Goal: Browse casually: Explore the website without a specific task or goal

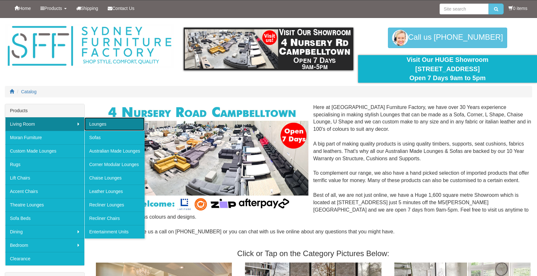
click at [119, 124] on link "Lounges" at bounding box center [114, 123] width 60 height 13
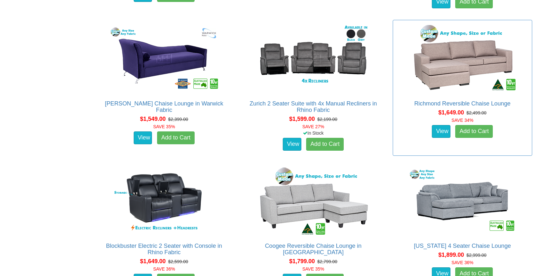
scroll to position [630, 0]
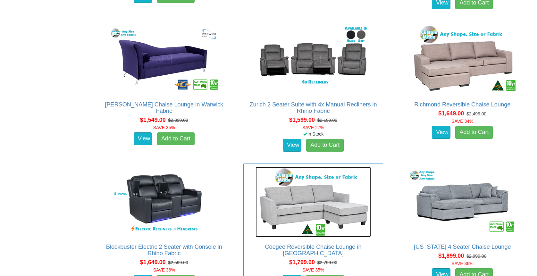
click at [307, 197] on img at bounding box center [312, 202] width 115 height 71
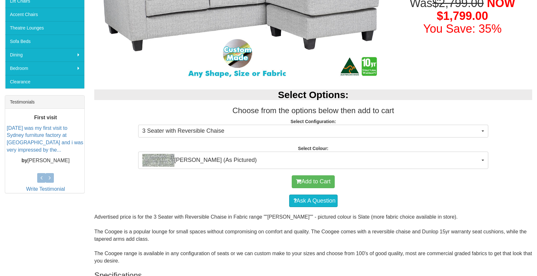
scroll to position [187, 0]
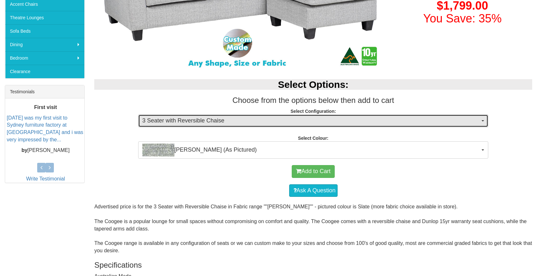
click at [483, 120] on span "button" at bounding box center [482, 120] width 3 height 1
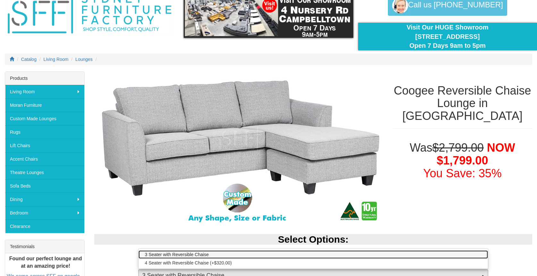
scroll to position [0, 0]
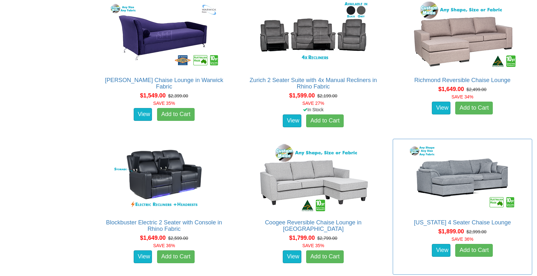
scroll to position [655, 0]
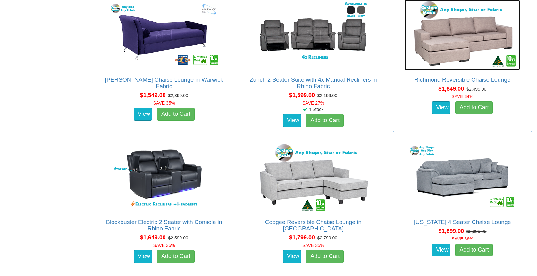
click at [442, 51] on img at bounding box center [462, 35] width 115 height 71
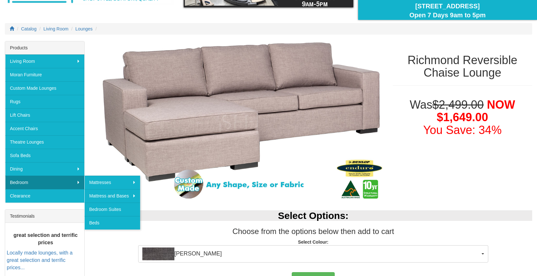
scroll to position [64, 0]
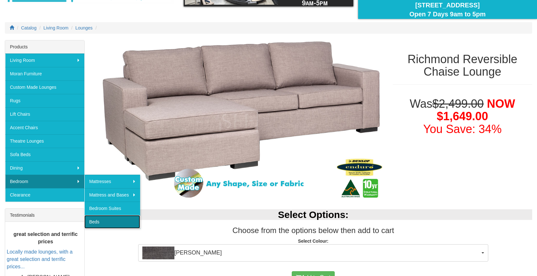
click at [94, 221] on link "Beds" at bounding box center [112, 221] width 56 height 13
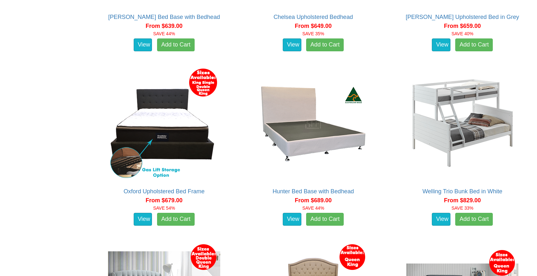
scroll to position [849, 0]
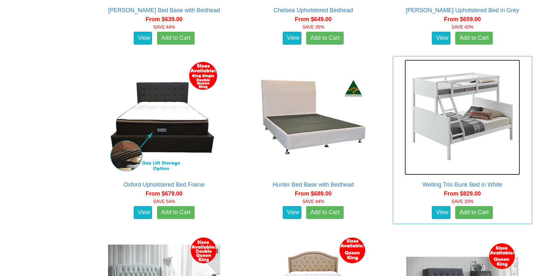
click at [427, 150] on img at bounding box center [462, 117] width 115 height 115
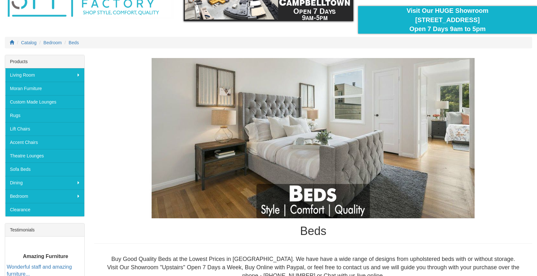
scroll to position [50, 0]
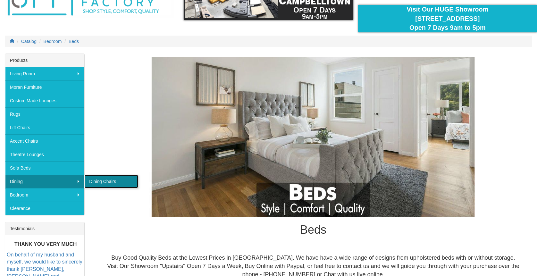
click at [97, 180] on link "Dining Chairs" at bounding box center [111, 181] width 54 height 13
